Goal: Task Accomplishment & Management: Use online tool/utility

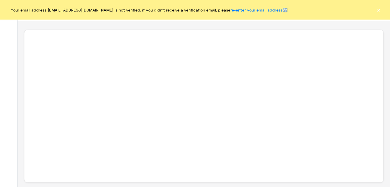
click at [71, 83] on div at bounding box center [203, 106] width 359 height 153
click at [376, 11] on button "×" at bounding box center [378, 10] width 6 height 6
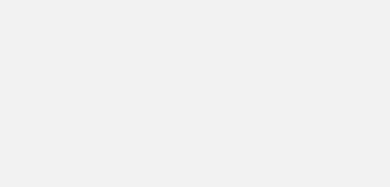
click at [135, 62] on app-root at bounding box center [195, 93] width 390 height 187
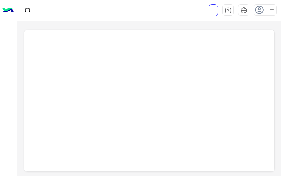
drag, startPoint x: 183, startPoint y: 99, endPoint x: 178, endPoint y: 92, distance: 8.4
click at [183, 99] on div at bounding box center [149, 101] width 251 height 143
